Goal: Task Accomplishment & Management: Use online tool/utility

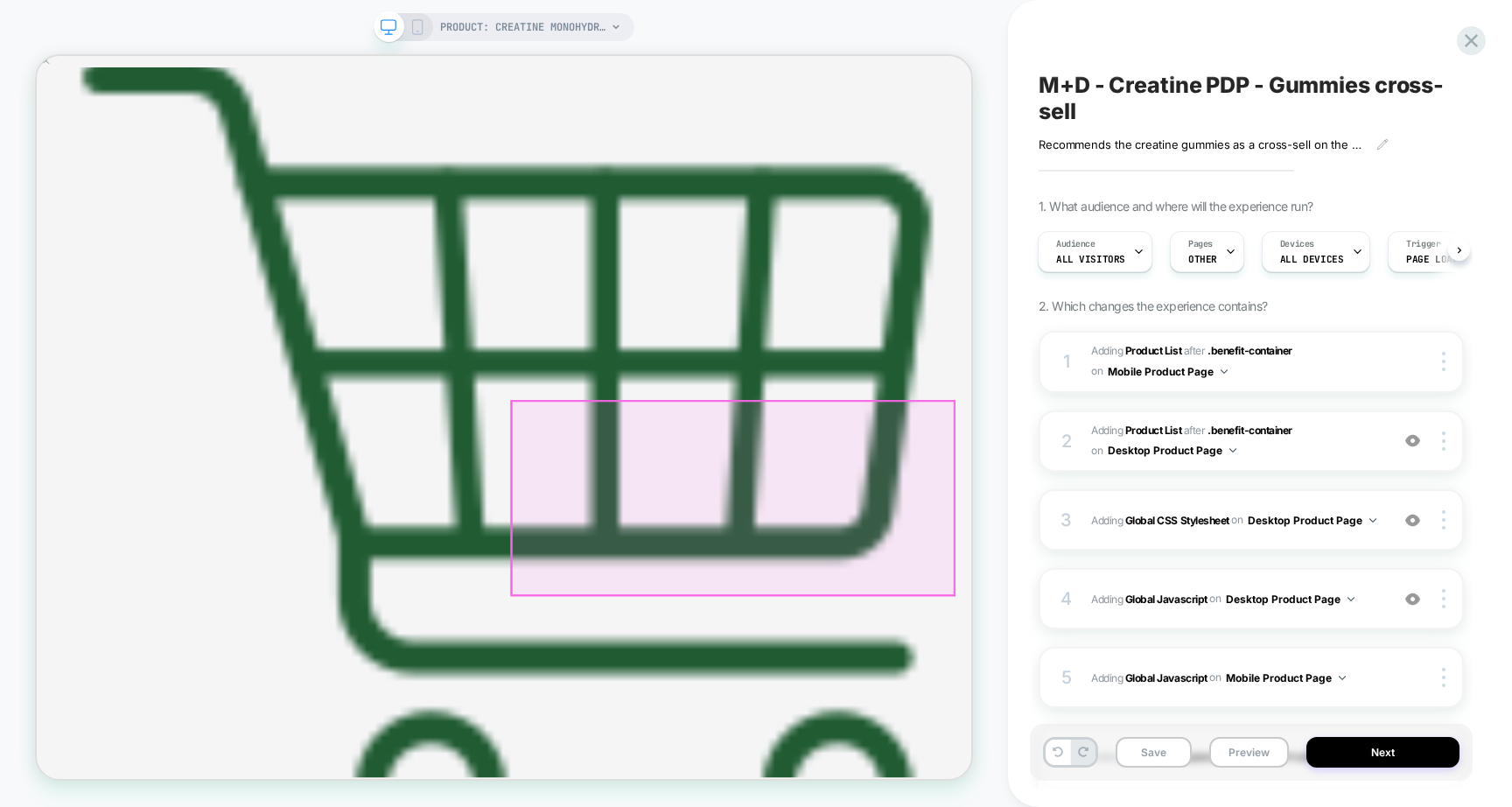
scroll to position [569, 0]
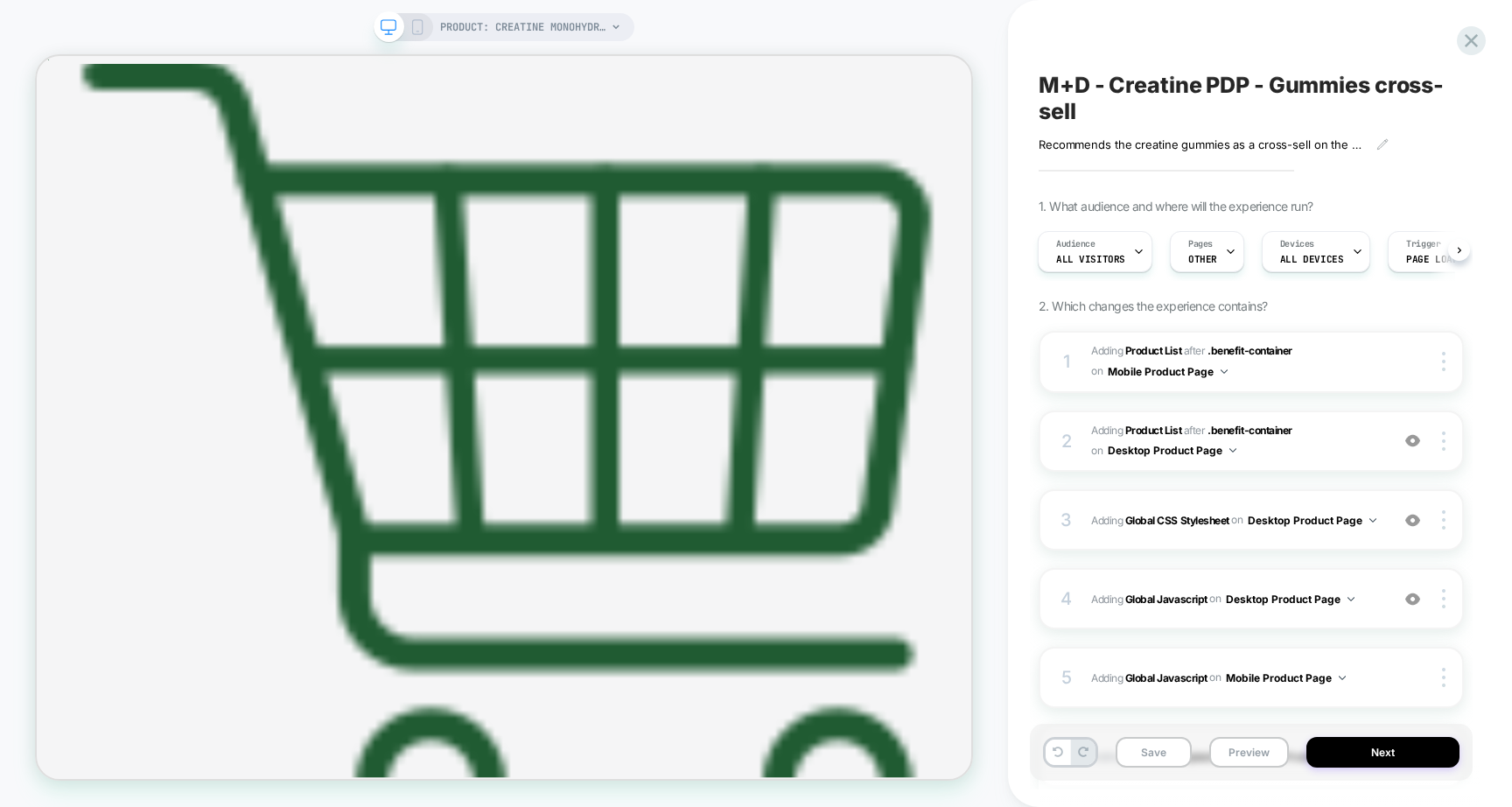
click at [420, 25] on icon at bounding box center [418, 28] width 16 height 16
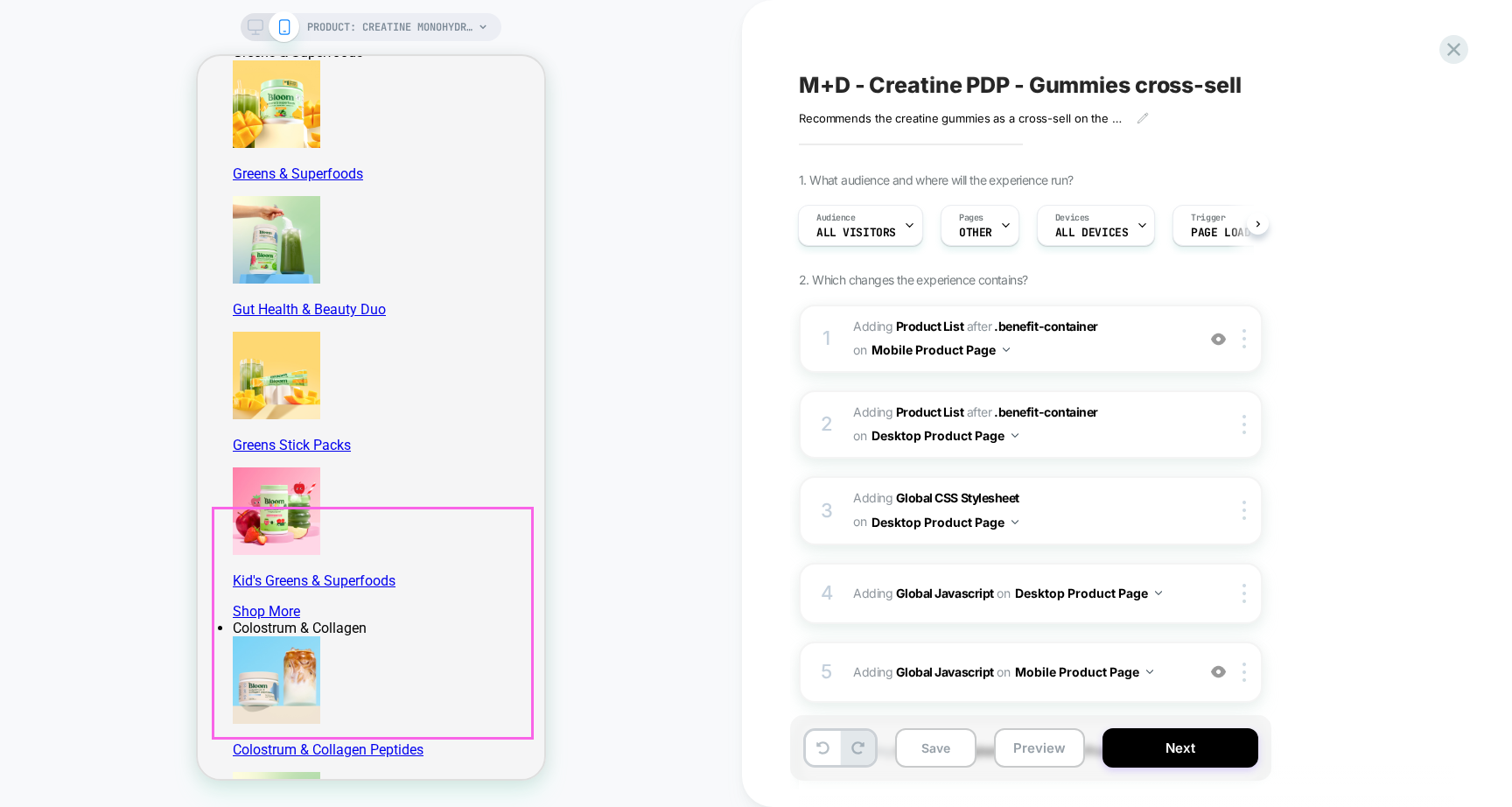
scroll to position [867, 0]
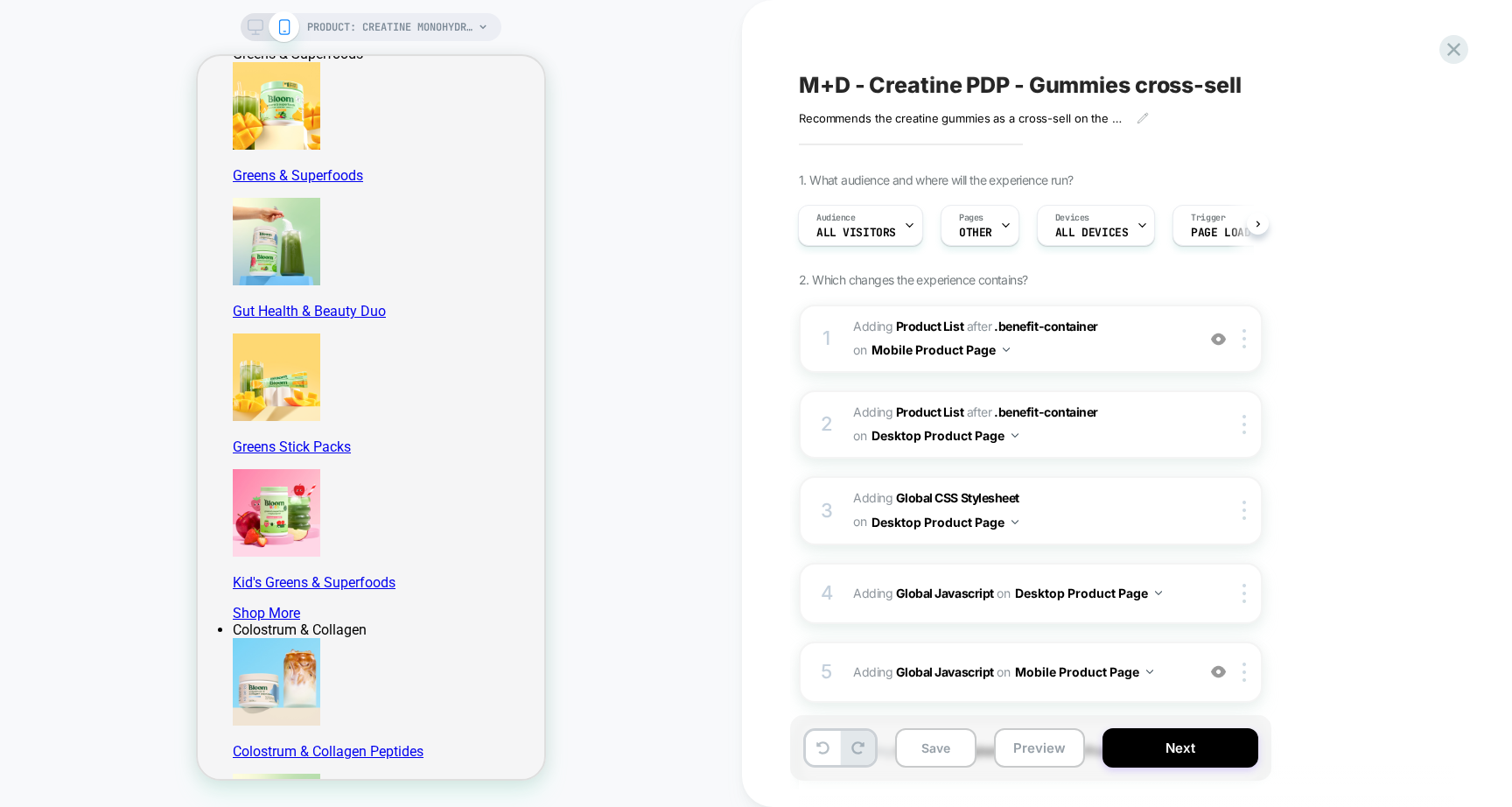
click at [255, 25] on icon at bounding box center [255, 28] width 16 height 16
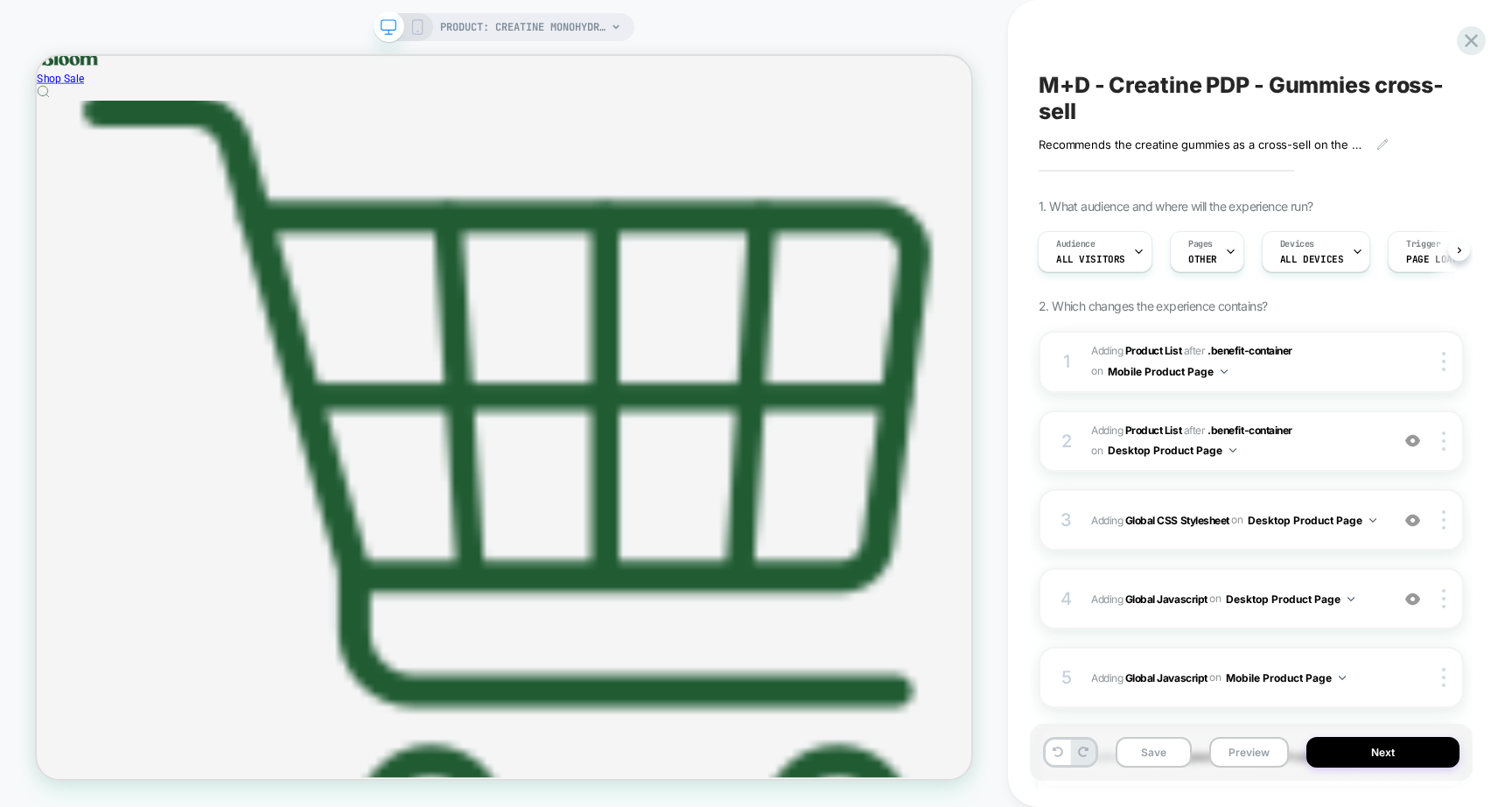
scroll to position [521, 0]
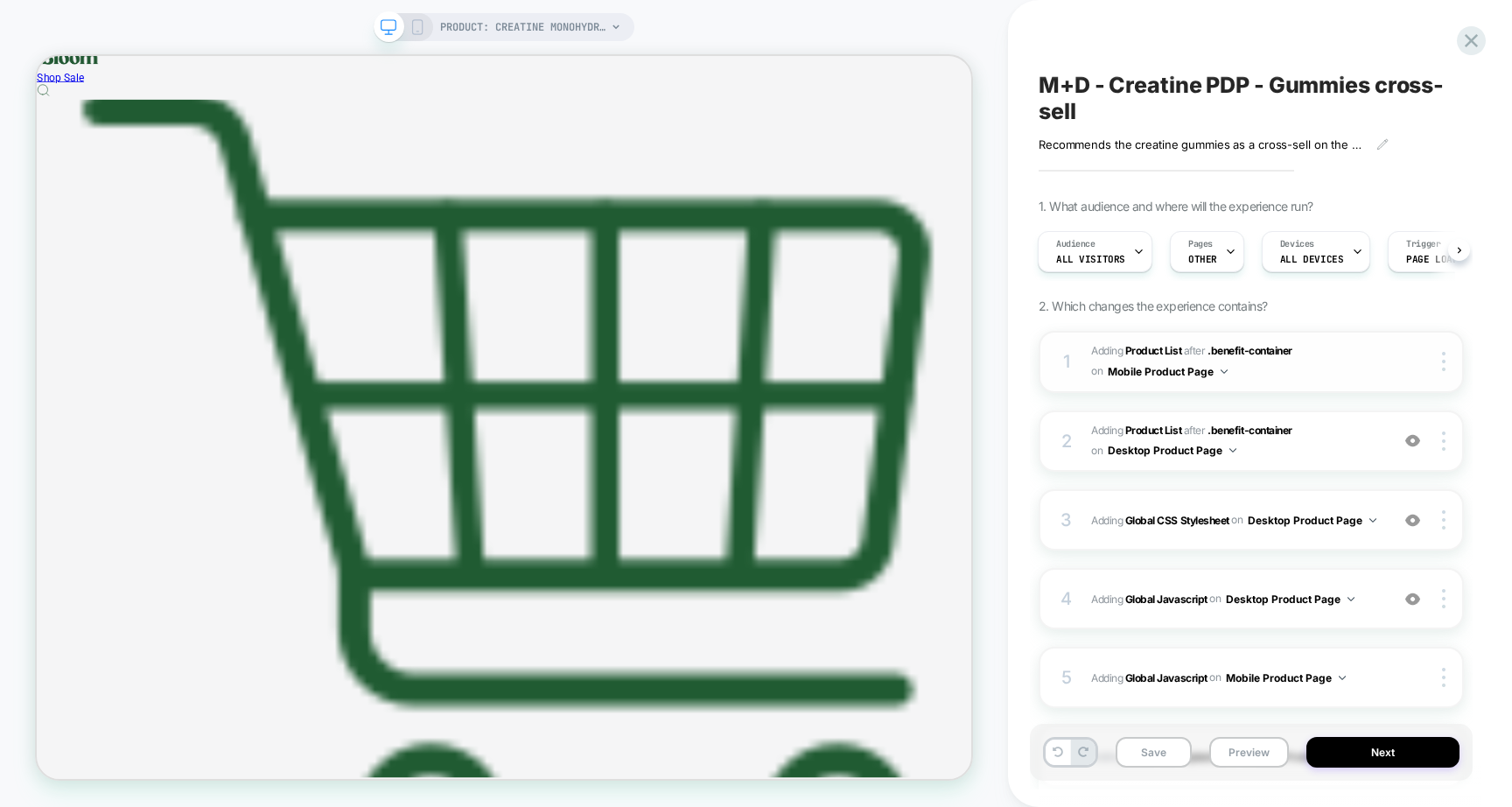
click at [1267, 375] on span "#_loomi_addon_1757004088218 Adding Product List AFTER .benefit-container .benef…" at bounding box center [1236, 362] width 289 height 41
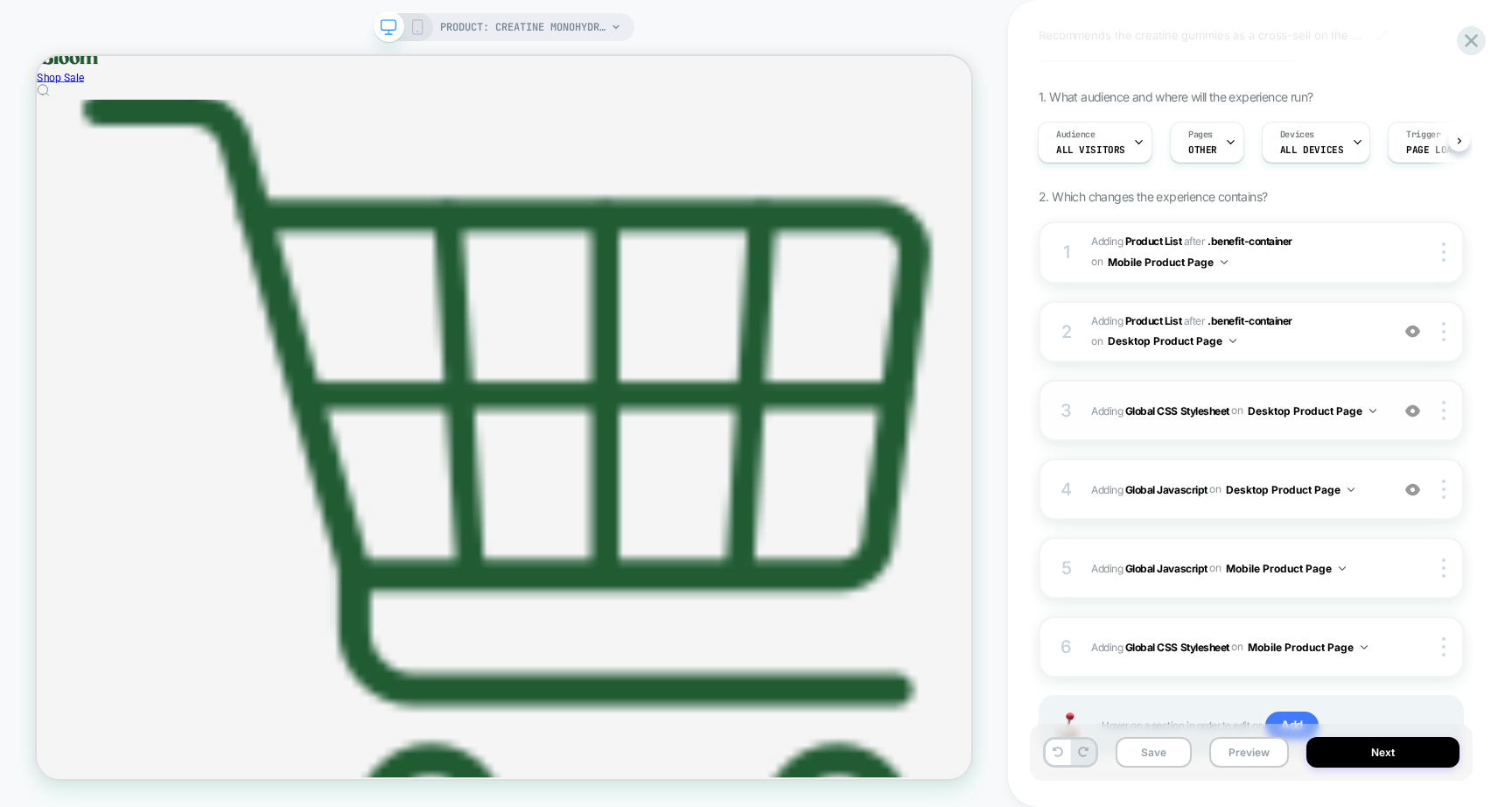
scroll to position [188, 0]
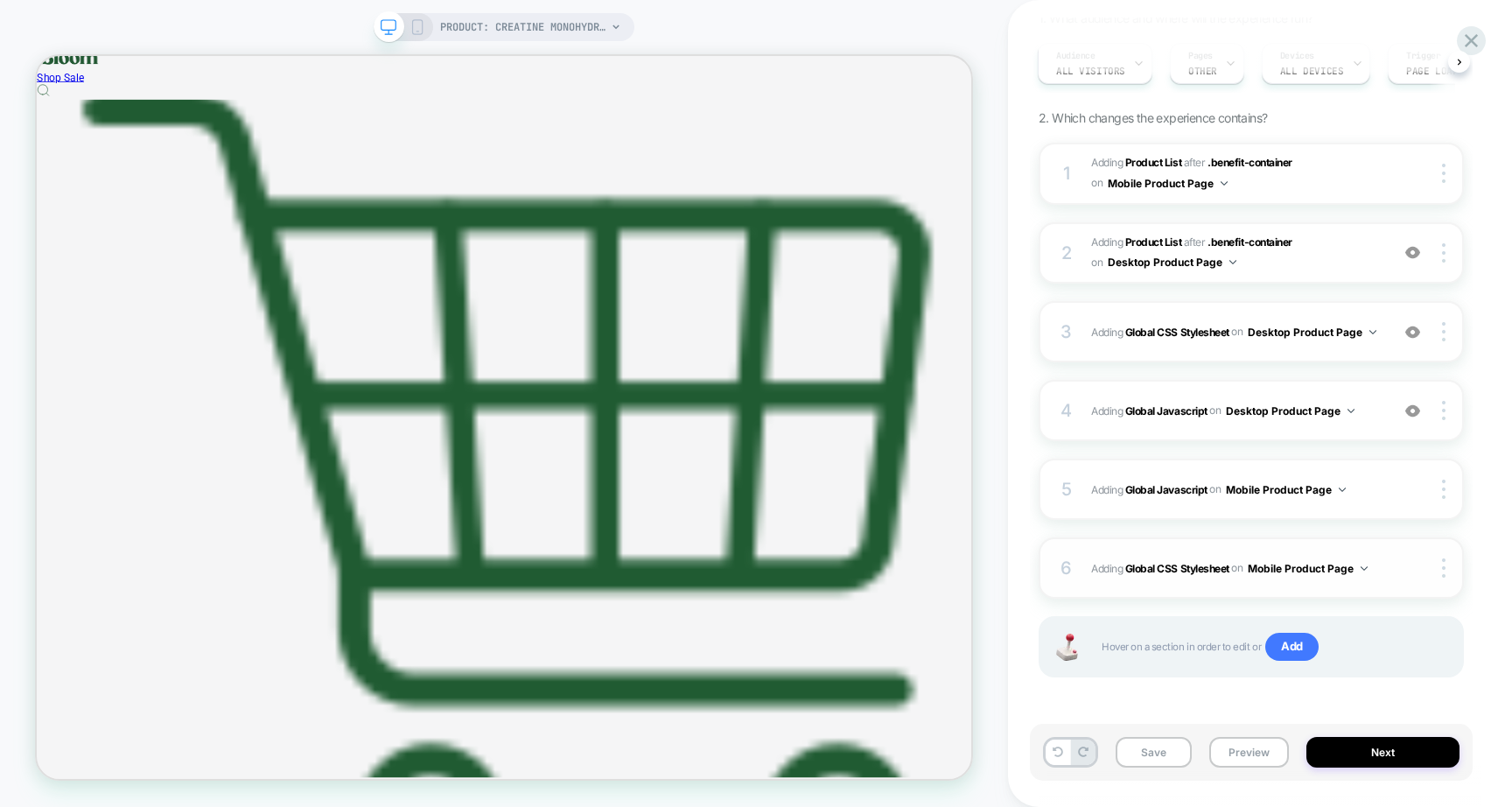
click at [1194, 584] on div "6 Adding Global CSS Stylesheet on Mobile Product Page Copy to Desktop Target Al…" at bounding box center [1251, 568] width 425 height 62
click at [1368, 568] on img at bounding box center [1365, 568] width 7 height 4
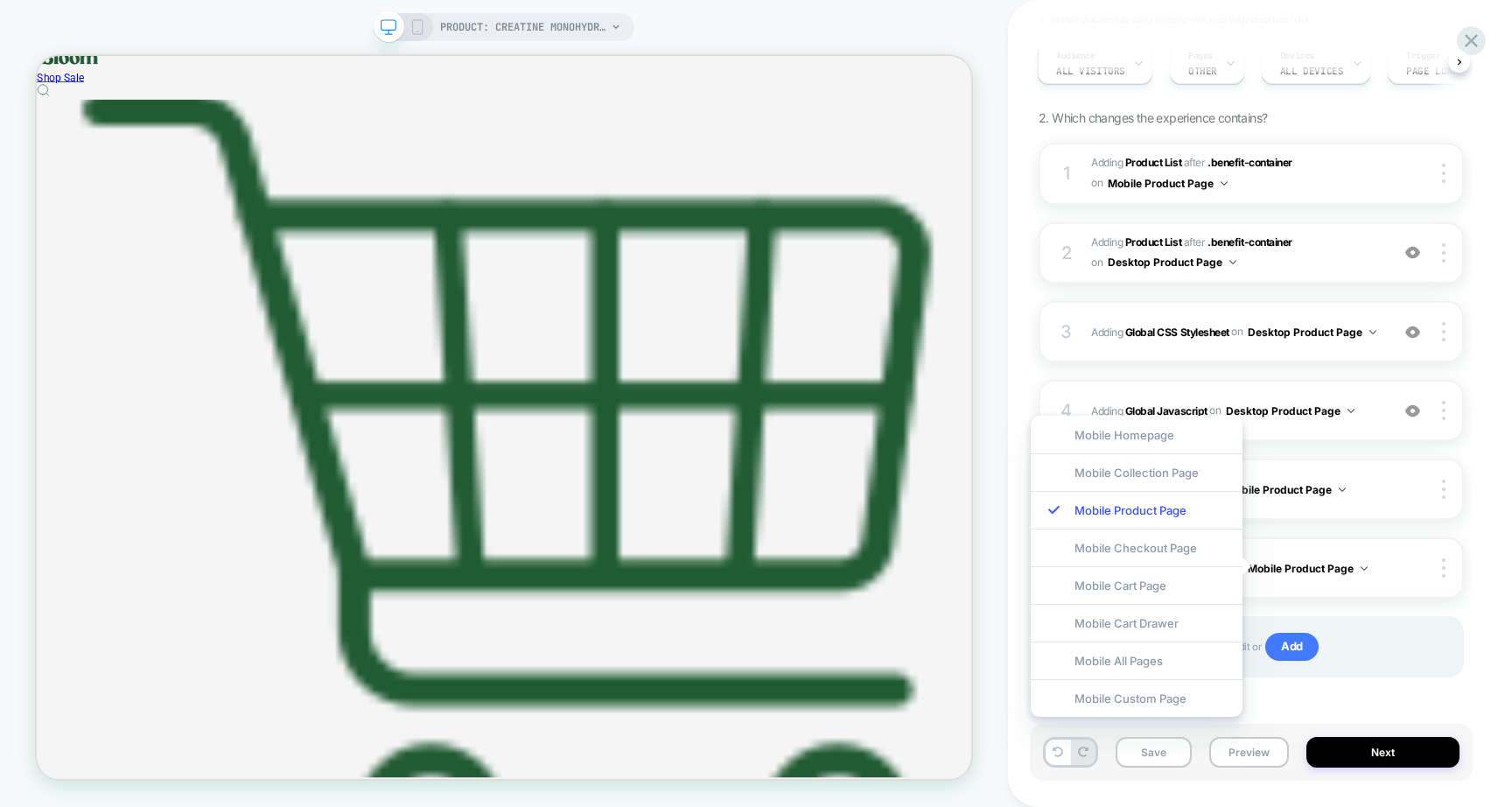
click at [1368, 568] on img at bounding box center [1365, 568] width 7 height 4
click at [1493, 545] on div "M+D - Creatine PDP - Gummies cross-sell Recommends the creatine gummies as a cr…" at bounding box center [1260, 404] width 504 height 807
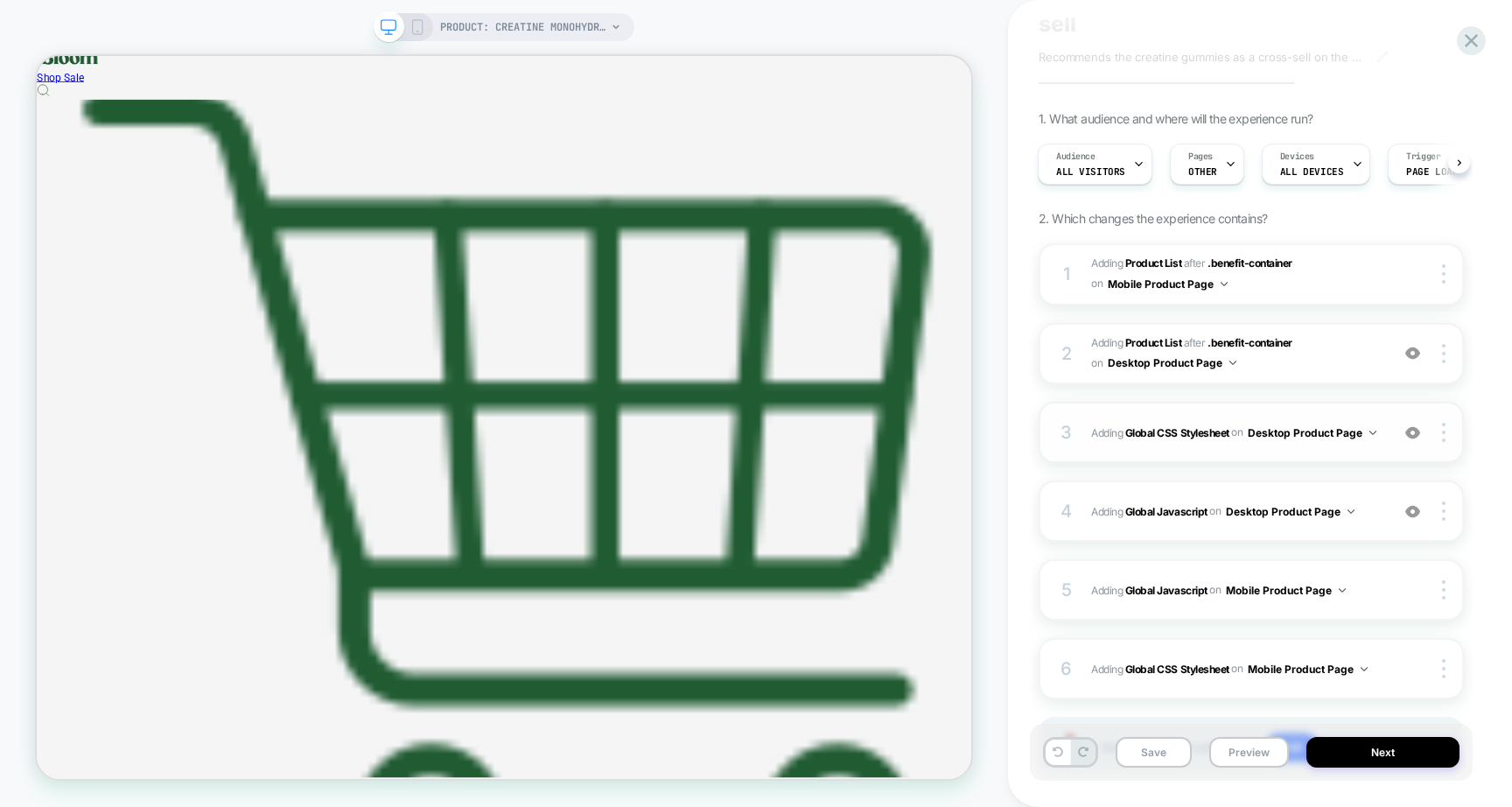
scroll to position [0, 0]
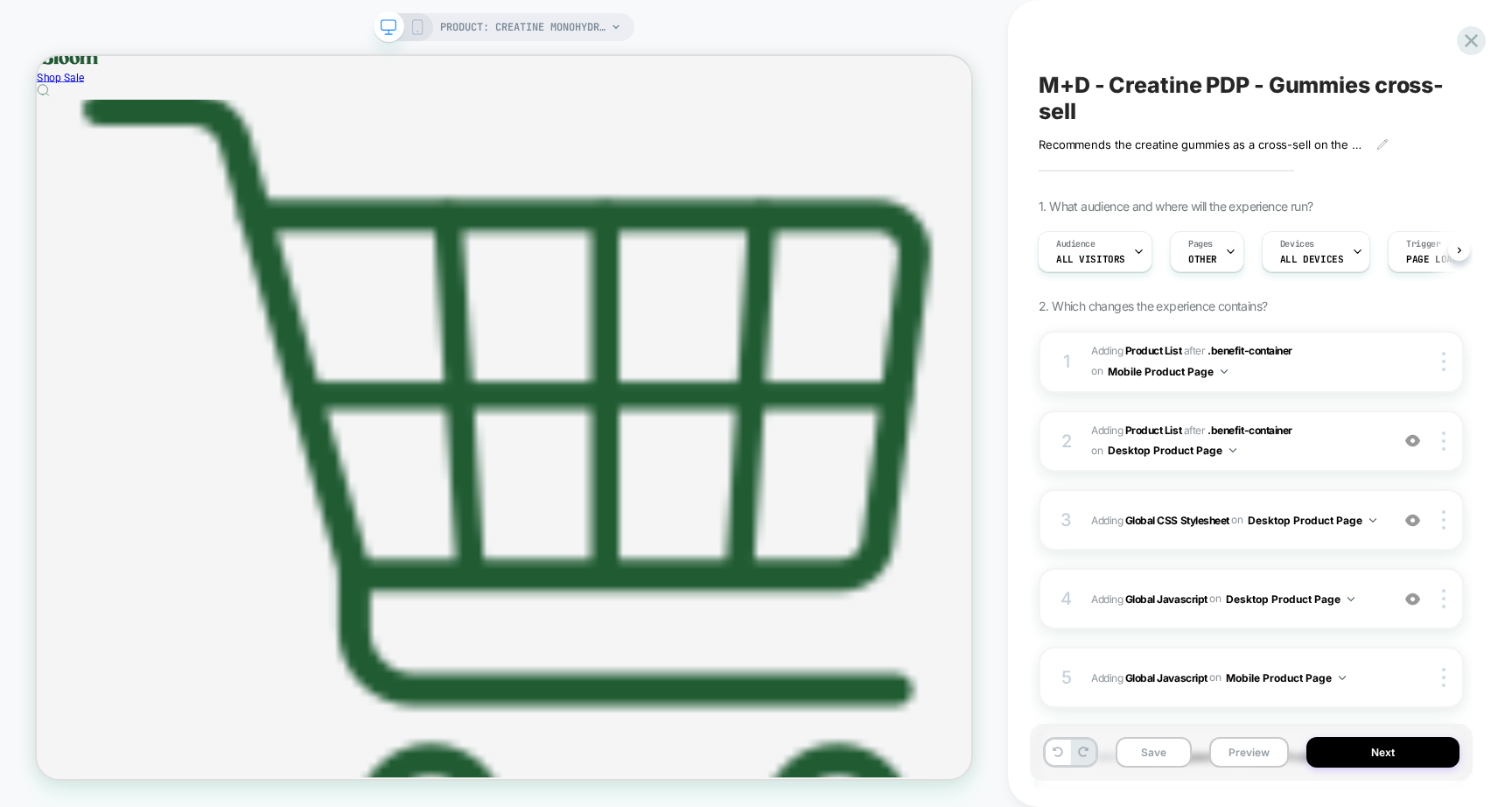
click at [988, 423] on div "PRODUCT: Creatine Monohydrate PRODUCT: Creatine Monohydrate" at bounding box center [504, 404] width 1008 height 771
